Goal: Download file/media

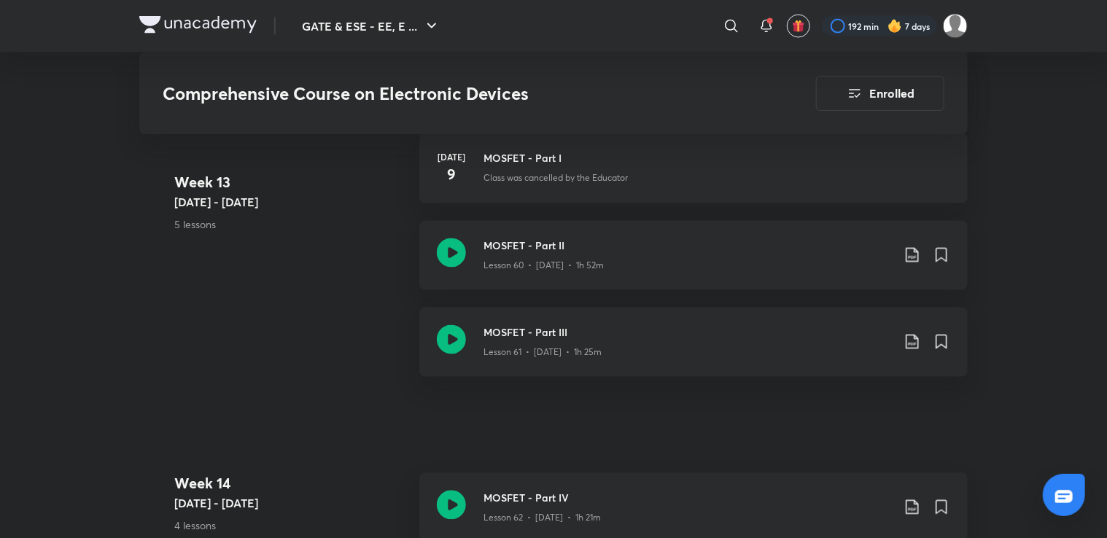
scroll to position [6809, 0]
click at [441, 247] on icon at bounding box center [451, 254] width 29 height 29
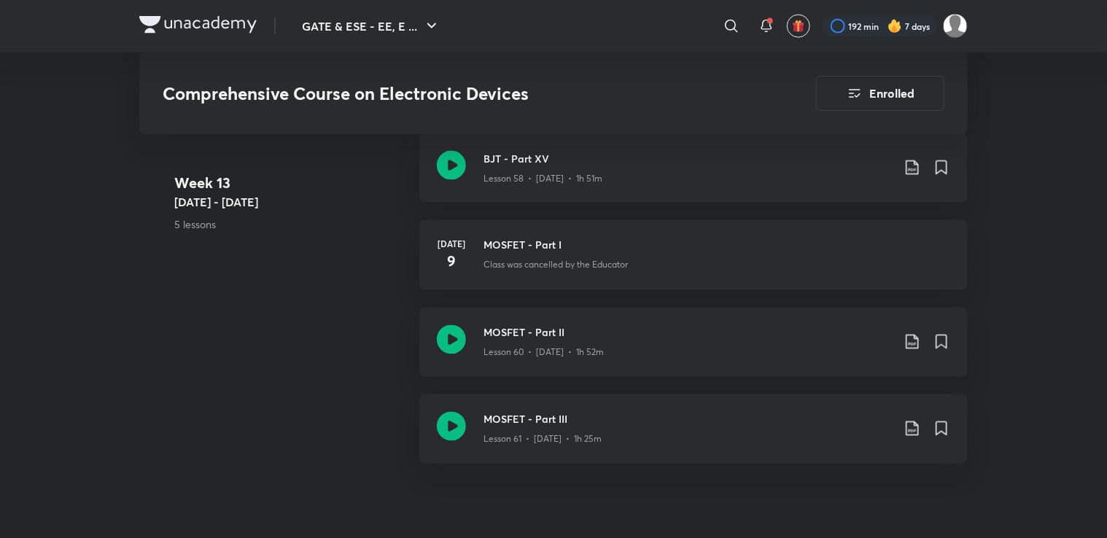
scroll to position [6723, 0]
click at [912, 339] on icon at bounding box center [913, 343] width 18 height 18
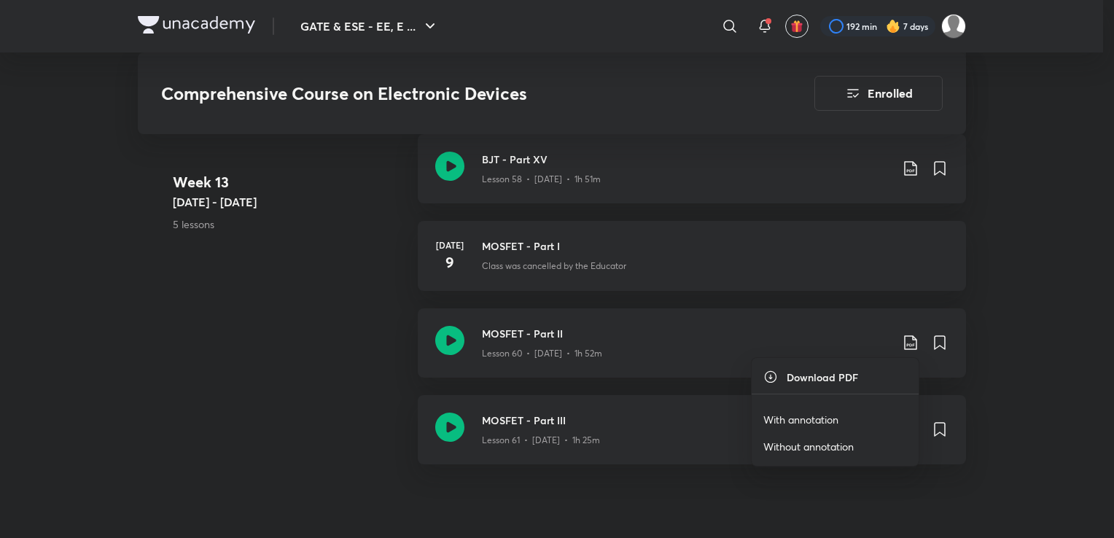
click at [814, 413] on p "With annotation" at bounding box center [801, 419] width 75 height 15
